Goal: Task Accomplishment & Management: Manage account settings

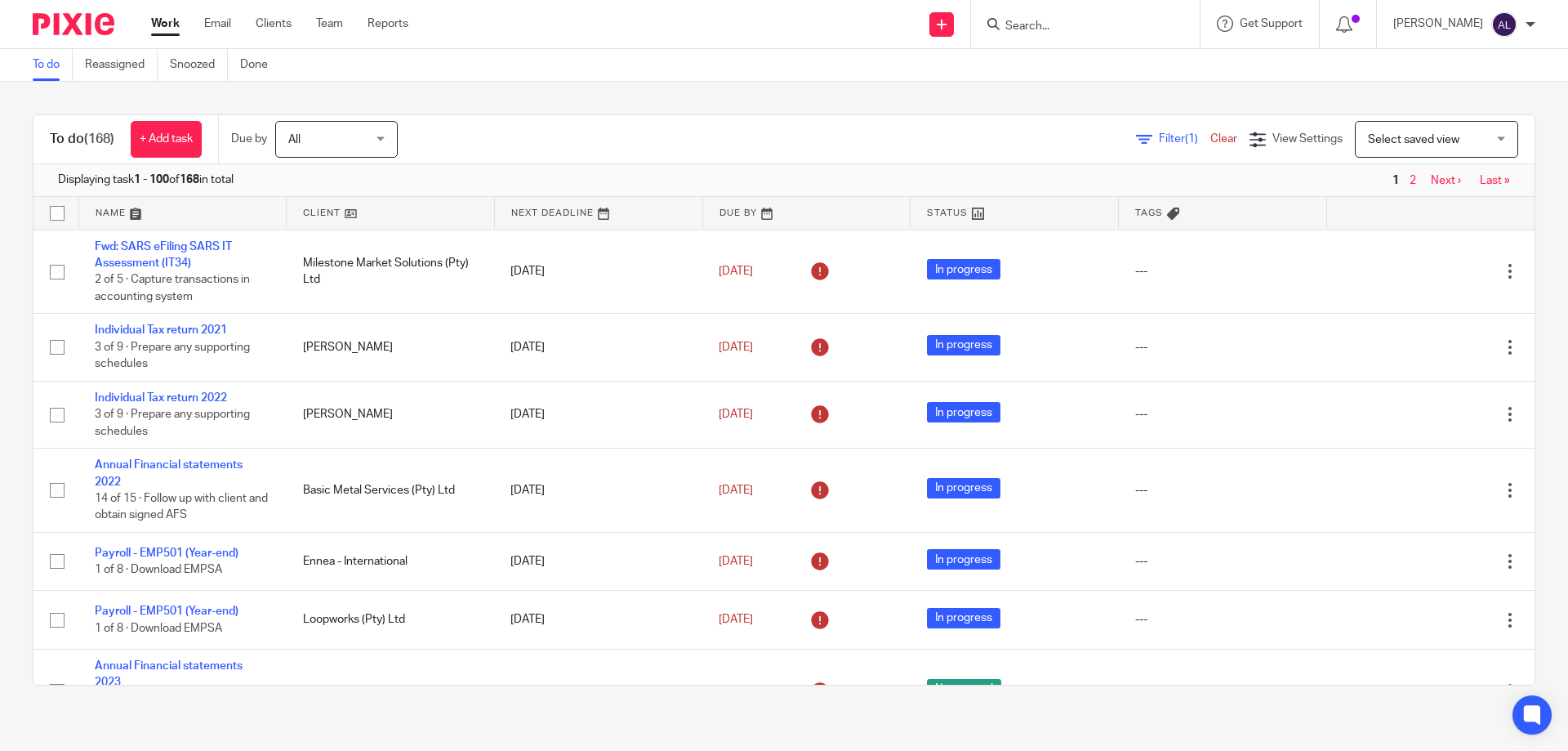
click at [1018, 23] on input "Search" at bounding box center [1077, 27] width 147 height 14
type input "ajm"
click at [1018, 72] on link at bounding box center [1138, 70] width 276 height 38
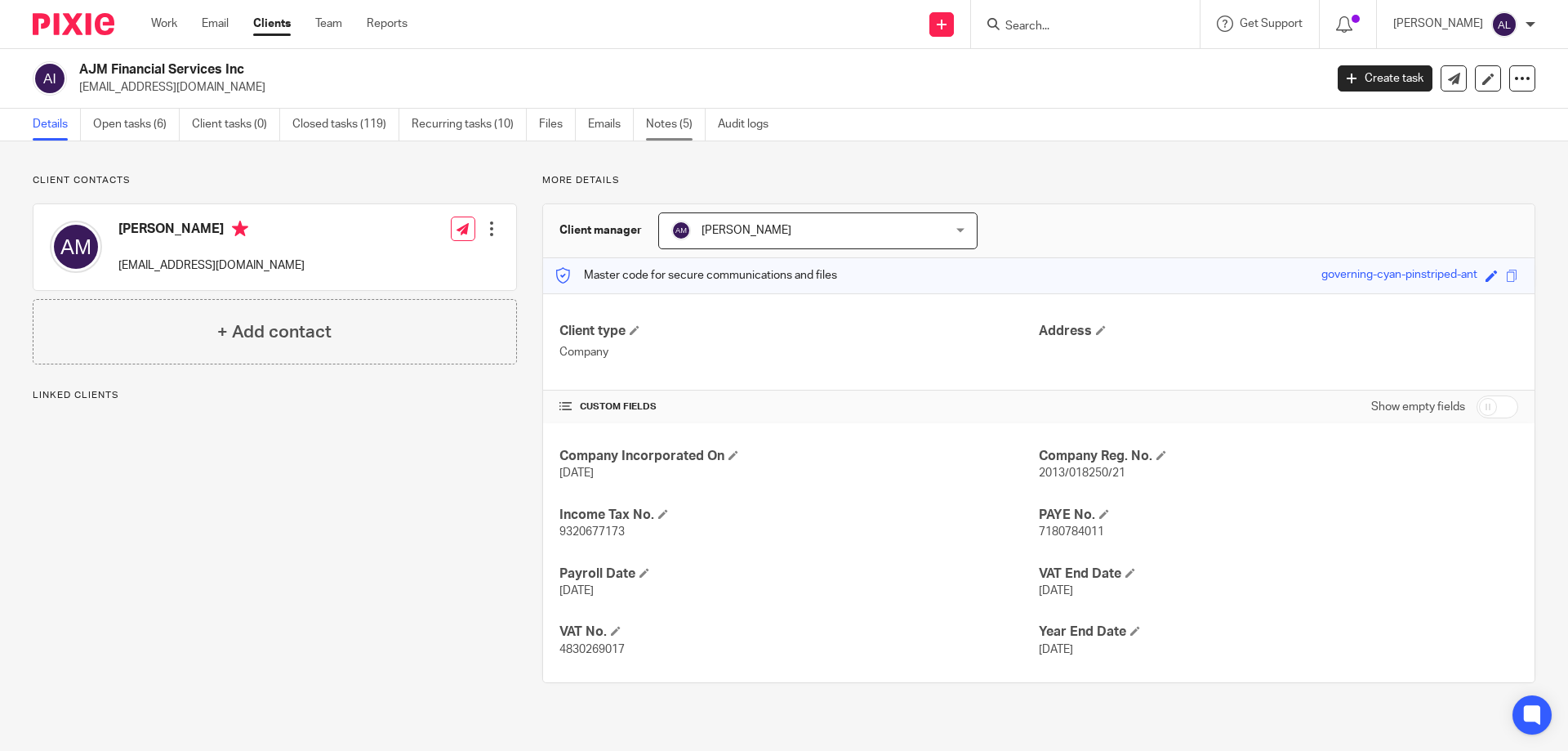
click at [685, 123] on link "Notes (5)" at bounding box center [676, 124] width 60 height 32
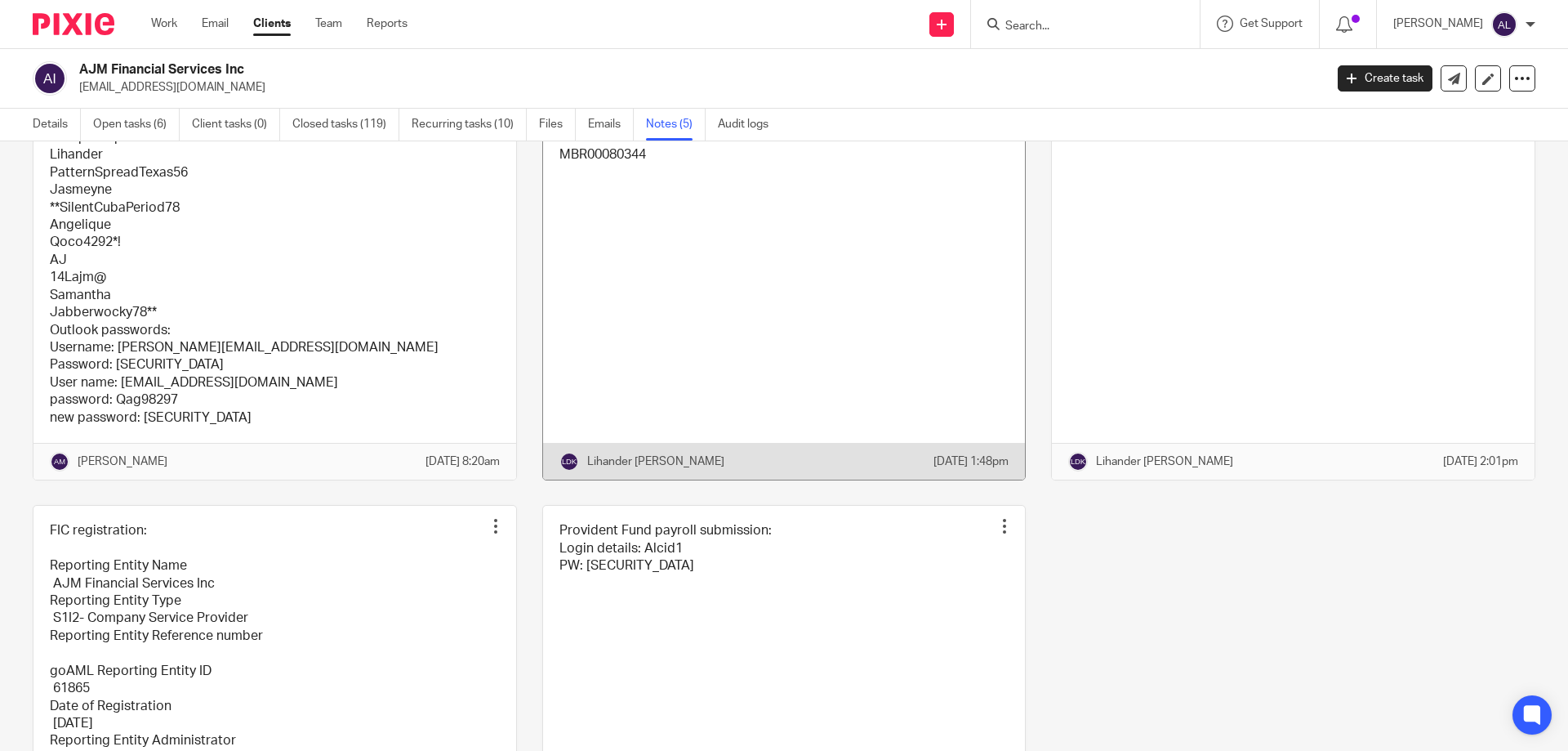
scroll to position [59, 0]
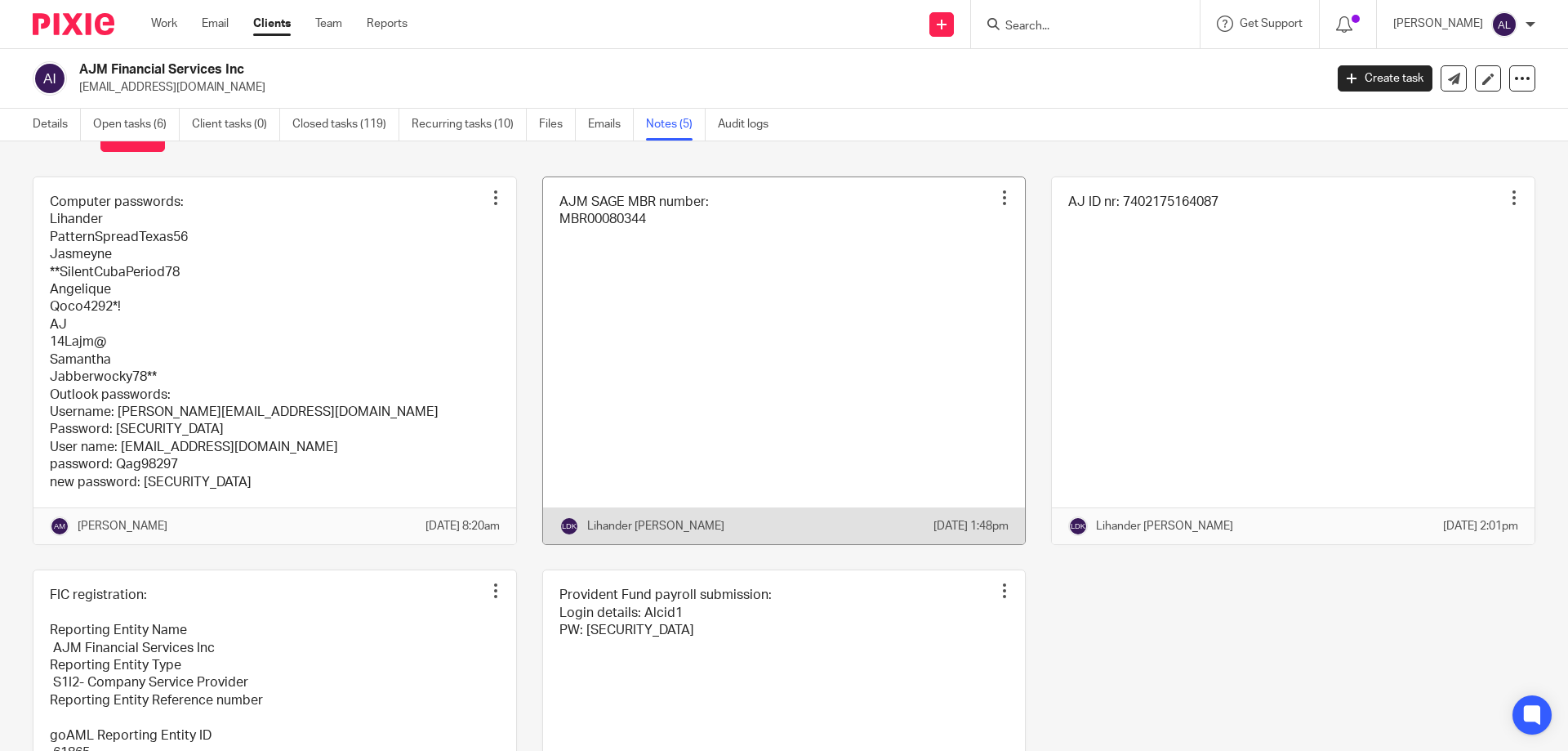
click at [677, 286] on link at bounding box center [784, 361] width 482 height 367
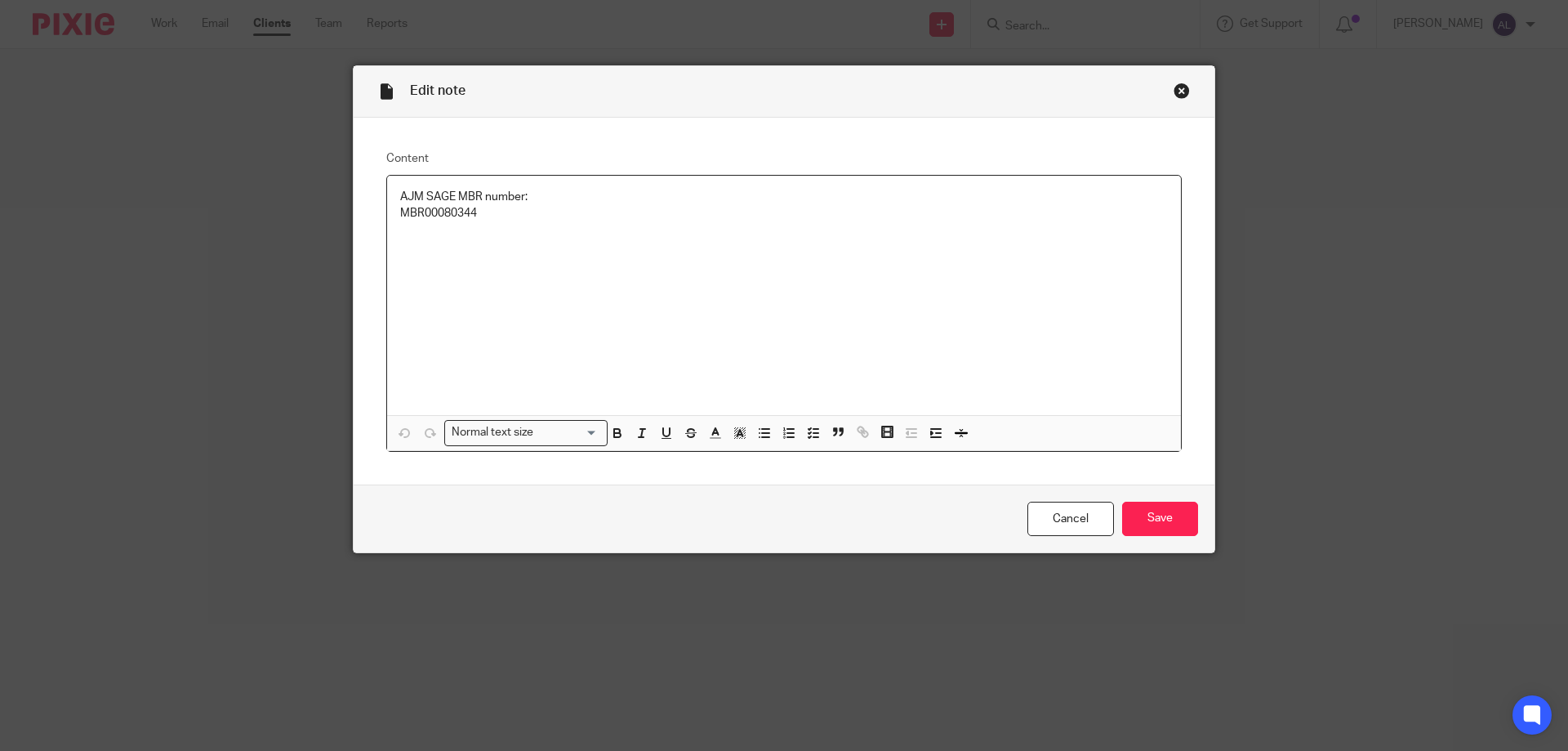
click at [459, 215] on p "MBR00080344" at bounding box center [784, 213] width 768 height 16
copy p "MBR00080344"
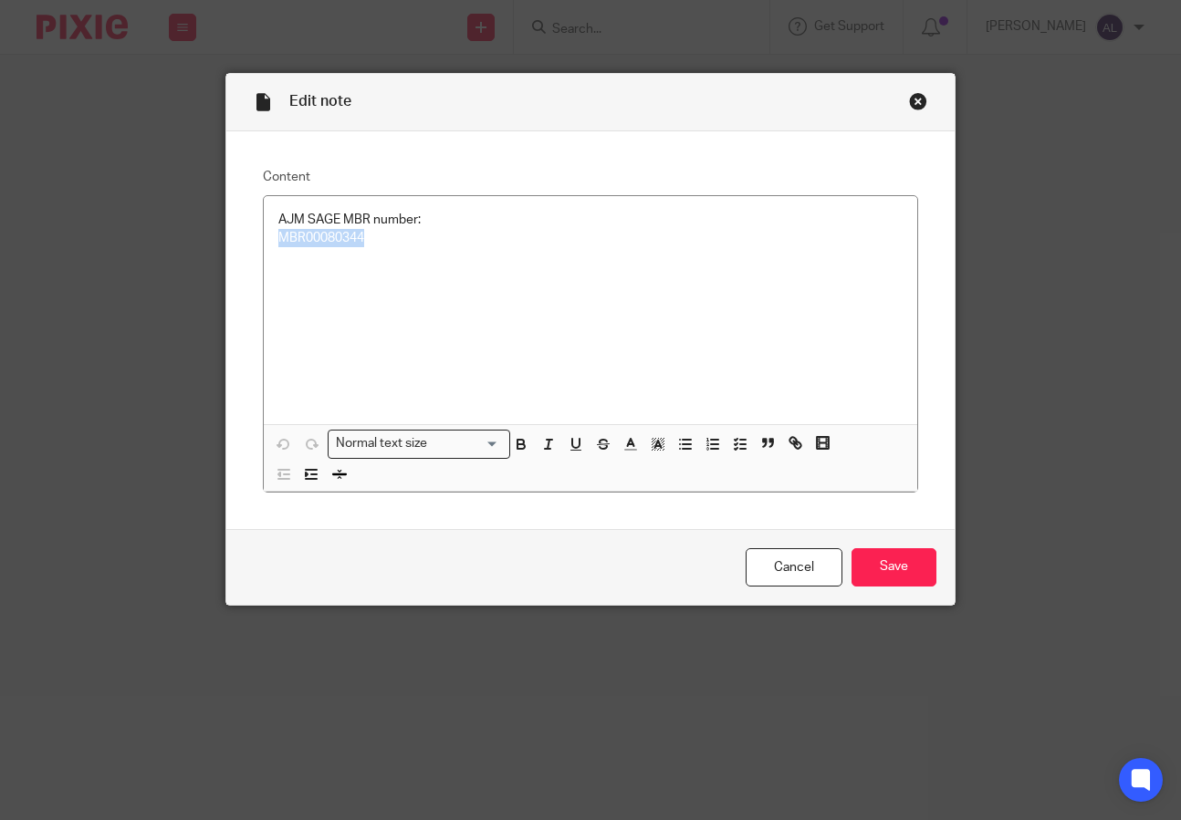
click at [909, 99] on div "Close this dialog window" at bounding box center [918, 101] width 18 height 18
click at [615, 38] on div "Edit note Content AJM SAGE MBR number: MBR00080344 Normal text size Loading... …" at bounding box center [590, 410] width 1181 height 820
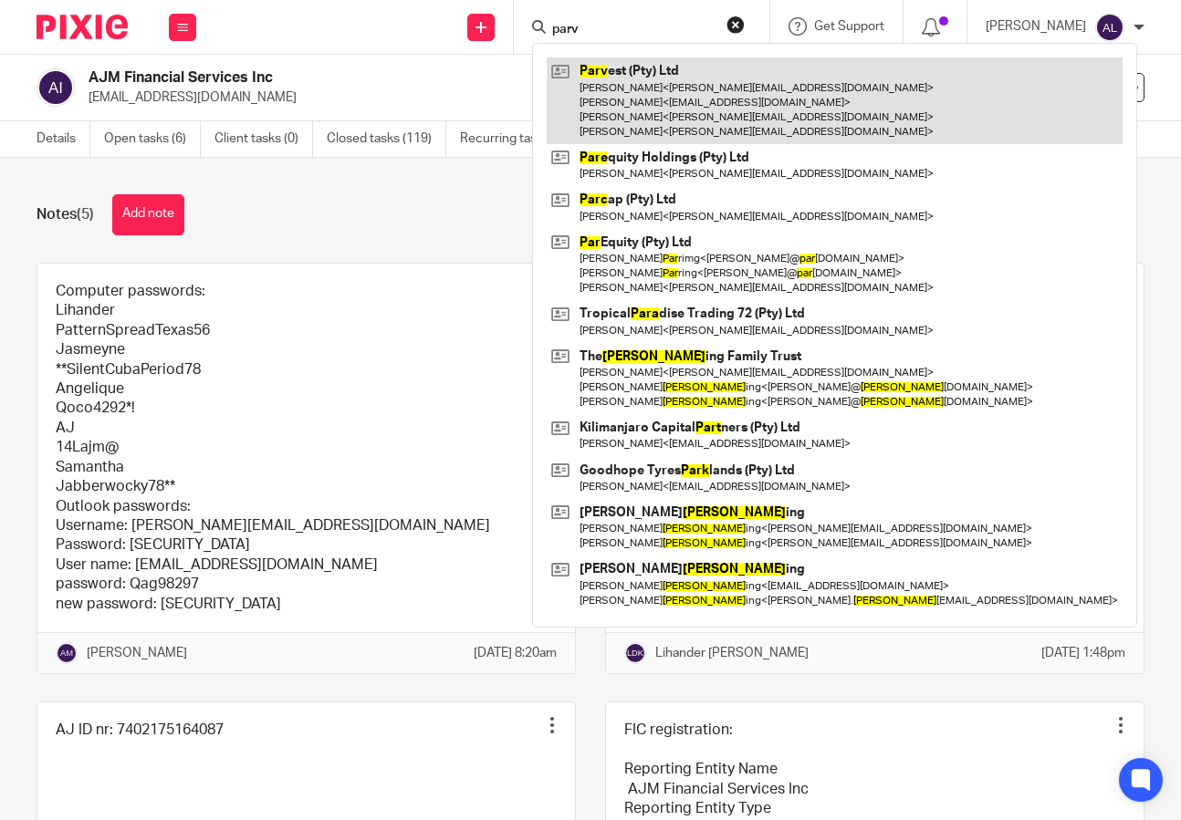
type input "parv"
click at [658, 84] on link at bounding box center [835, 100] width 576 height 87
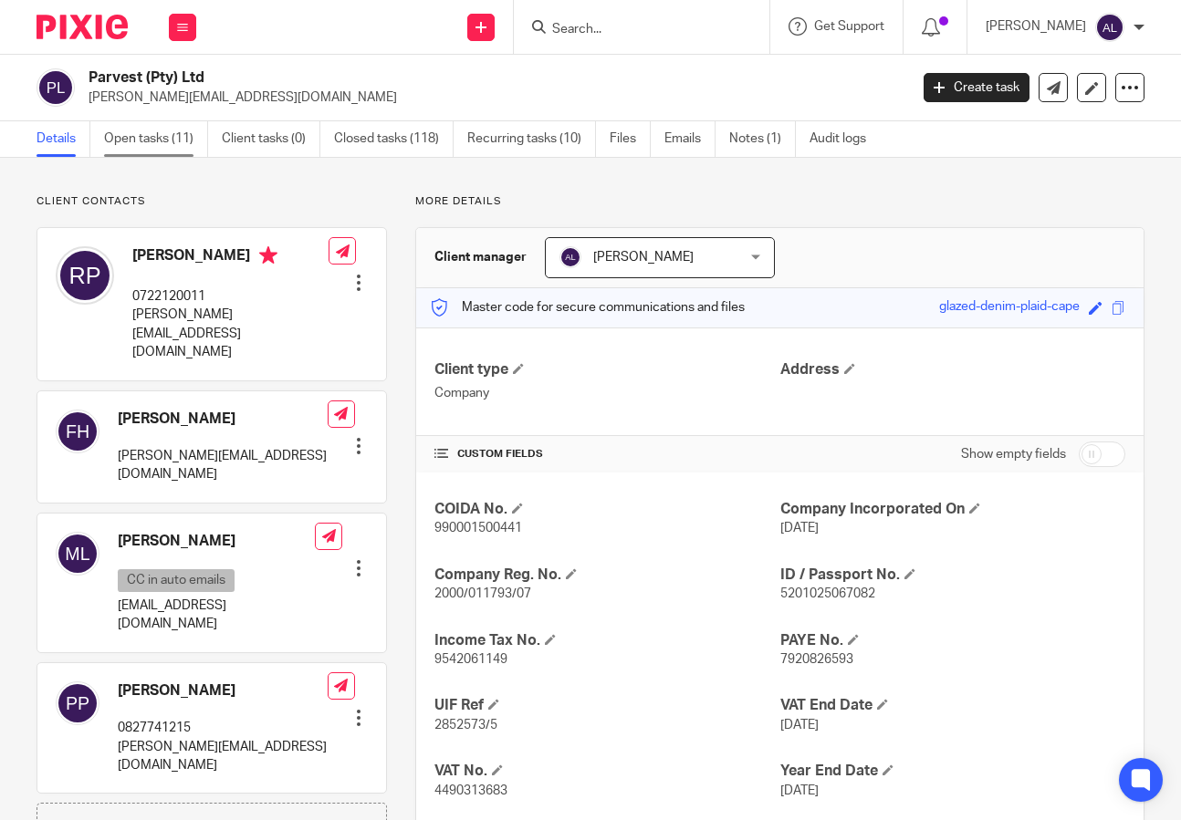
click at [165, 141] on link "Open tasks (11)" at bounding box center [156, 139] width 104 height 36
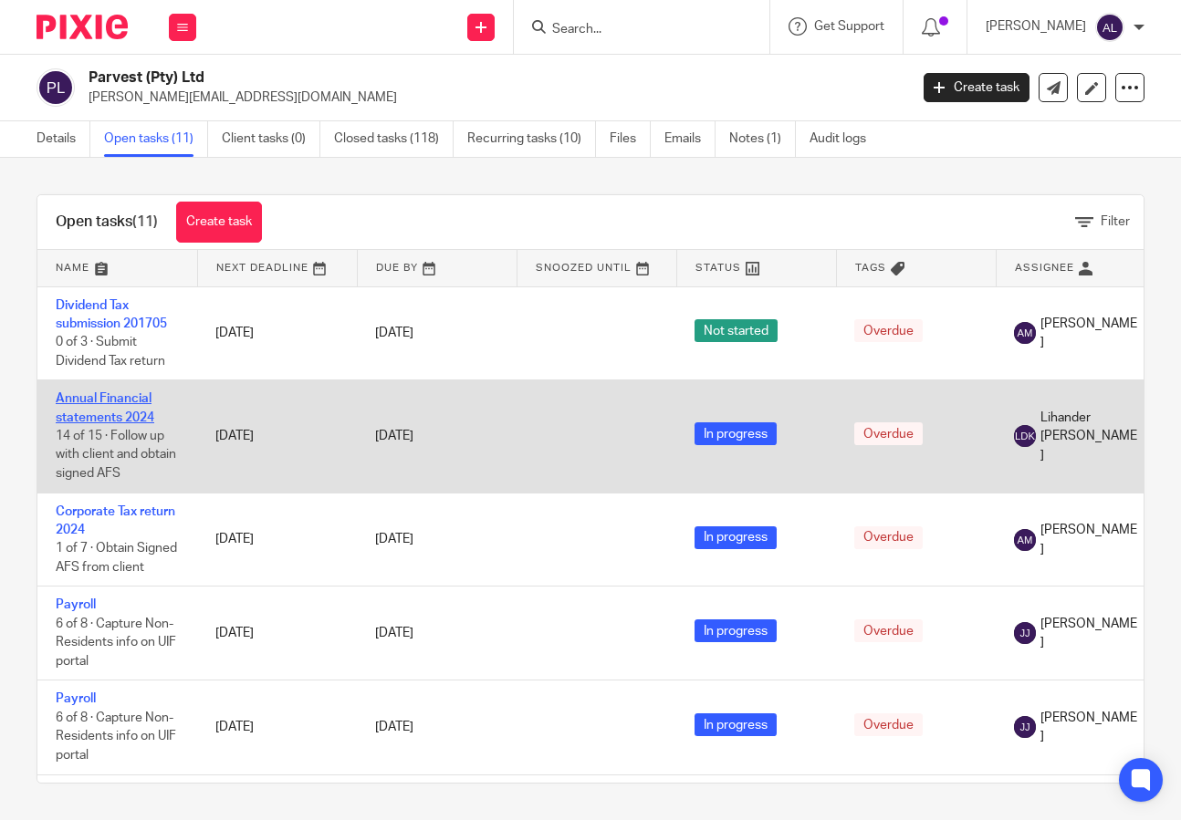
click at [109, 413] on link "Annual Financial statements 2024" at bounding box center [105, 407] width 99 height 31
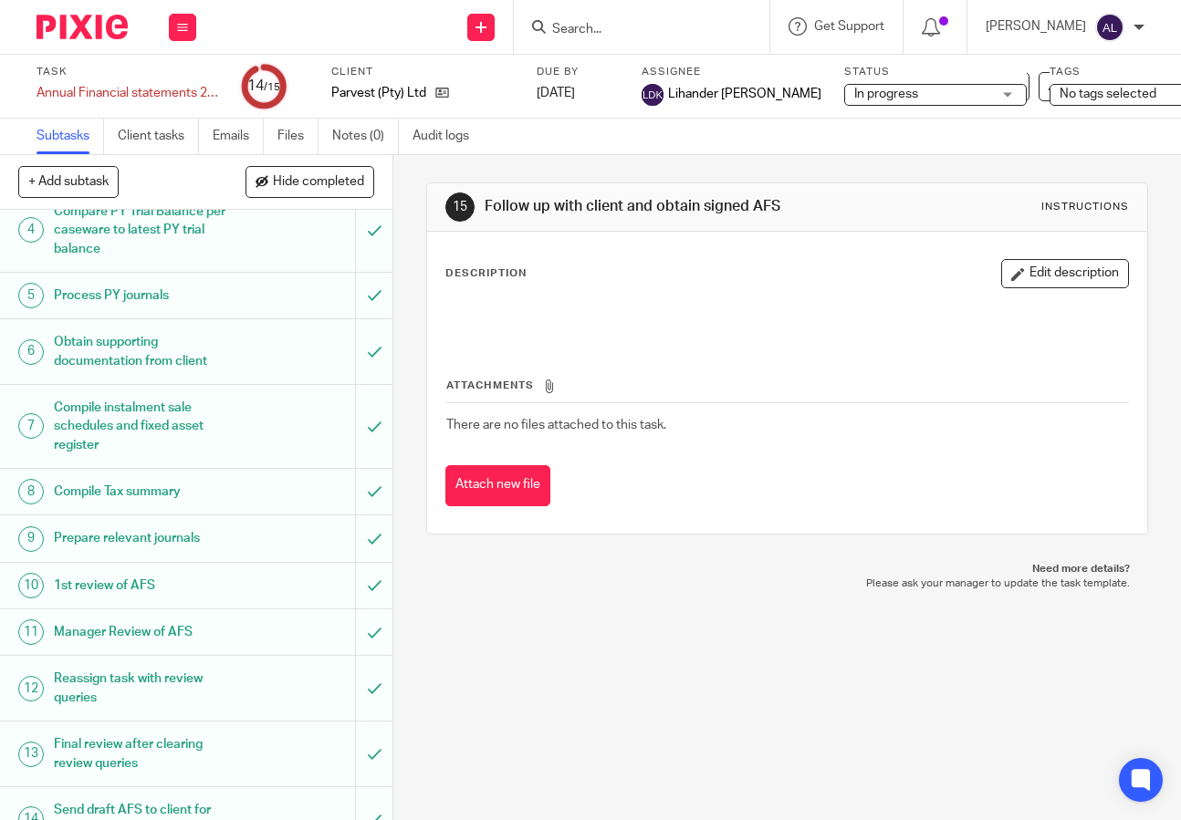
scroll to position [329, 0]
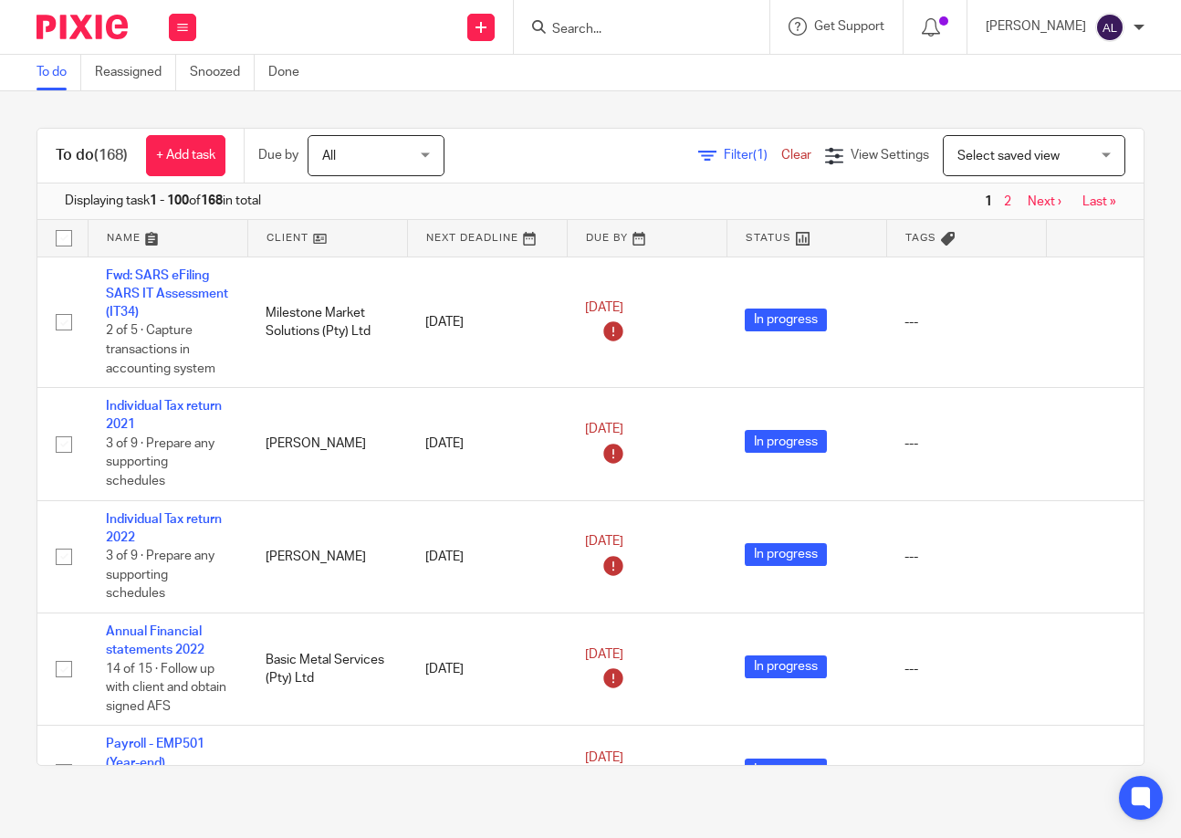
click at [136, 231] on link at bounding box center [168, 238] width 159 height 36
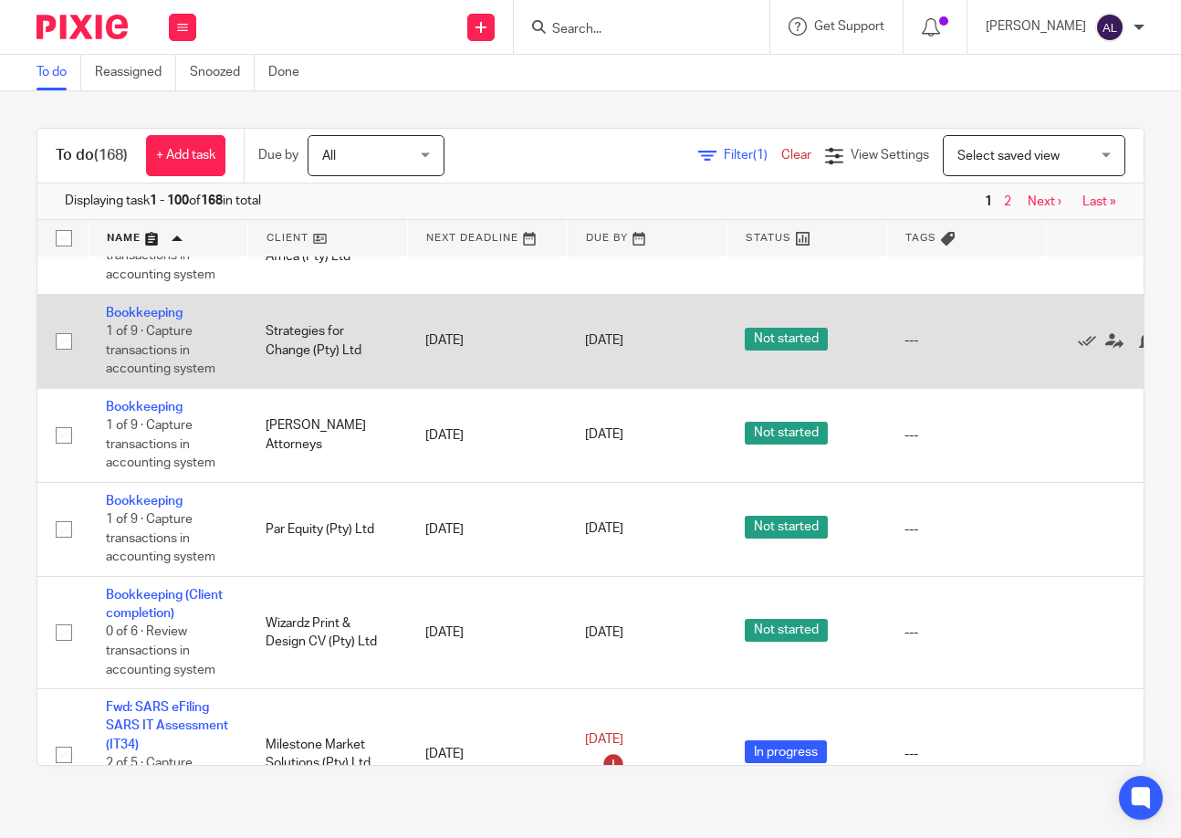
scroll to position [456, 0]
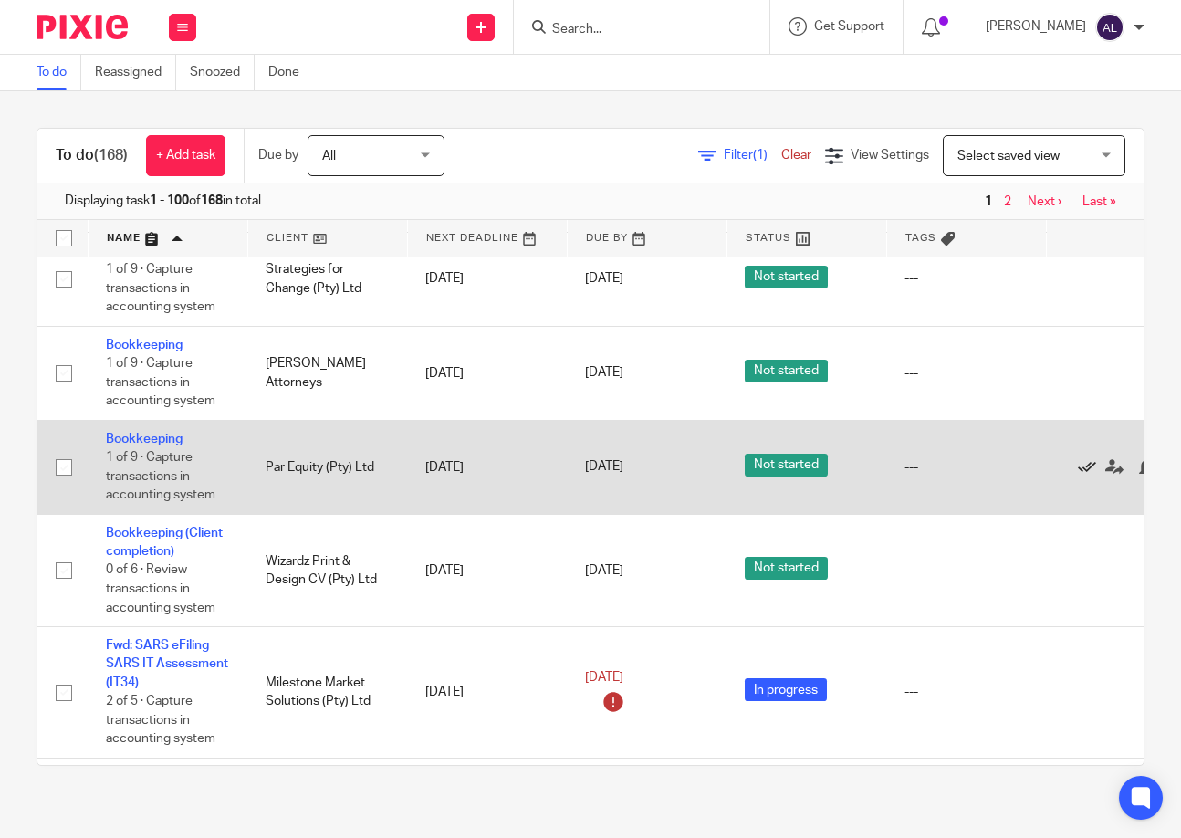
click at [1090, 464] on icon at bounding box center [1087, 467] width 18 height 18
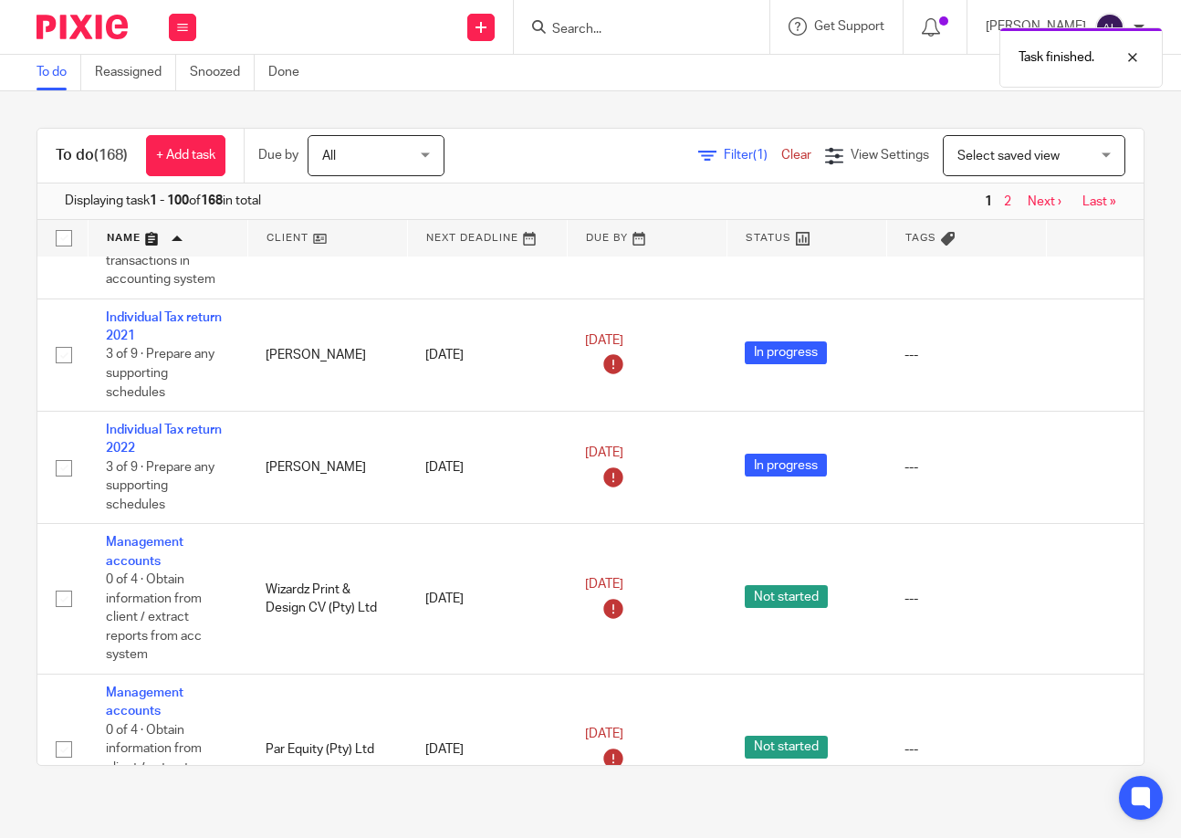
scroll to position [1004, 0]
